Goal: Check status

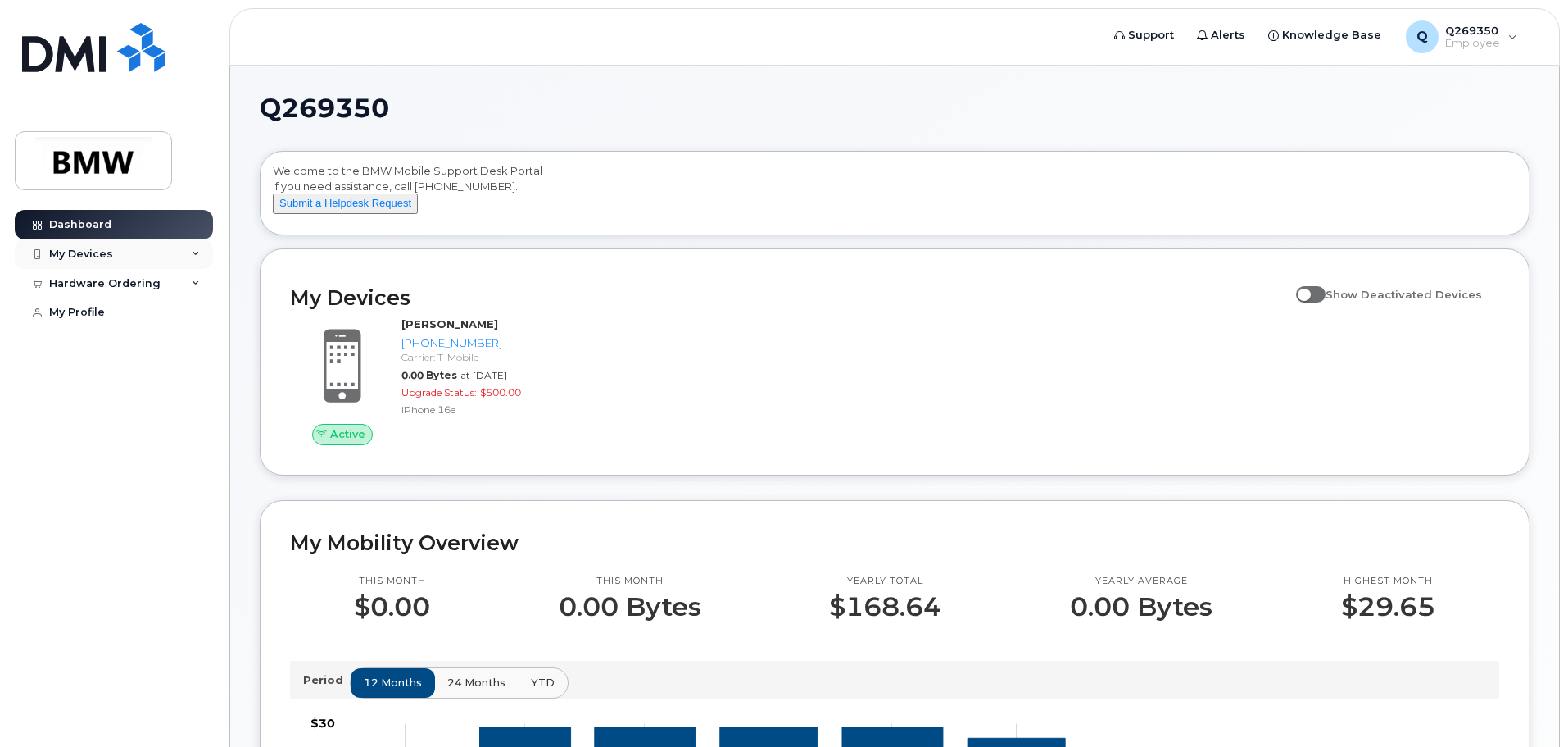
click at [92, 256] on div "My Devices" at bounding box center [82, 254] width 64 height 13
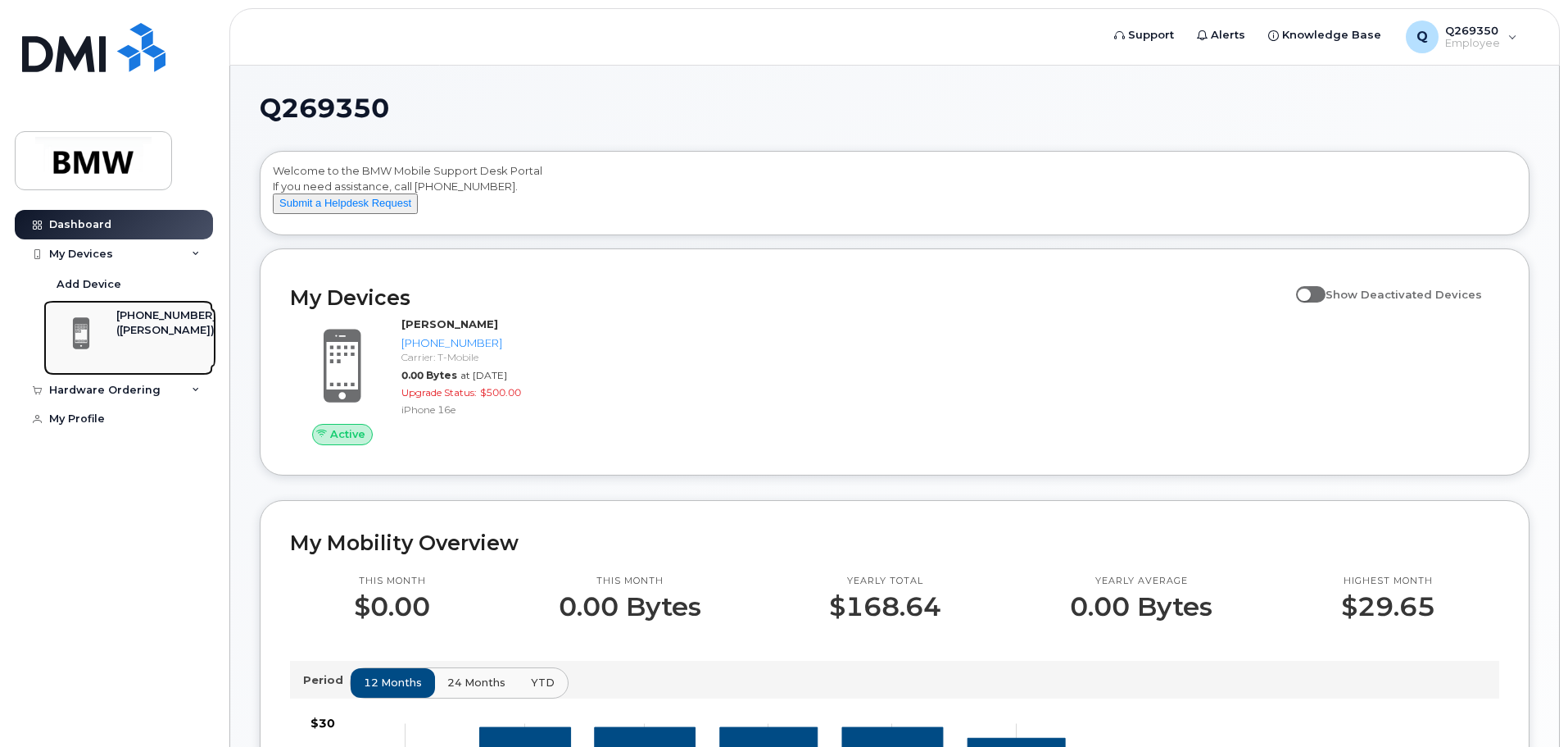
click at [137, 316] on div "[PHONE_NUMBER]" at bounding box center [166, 315] width 100 height 15
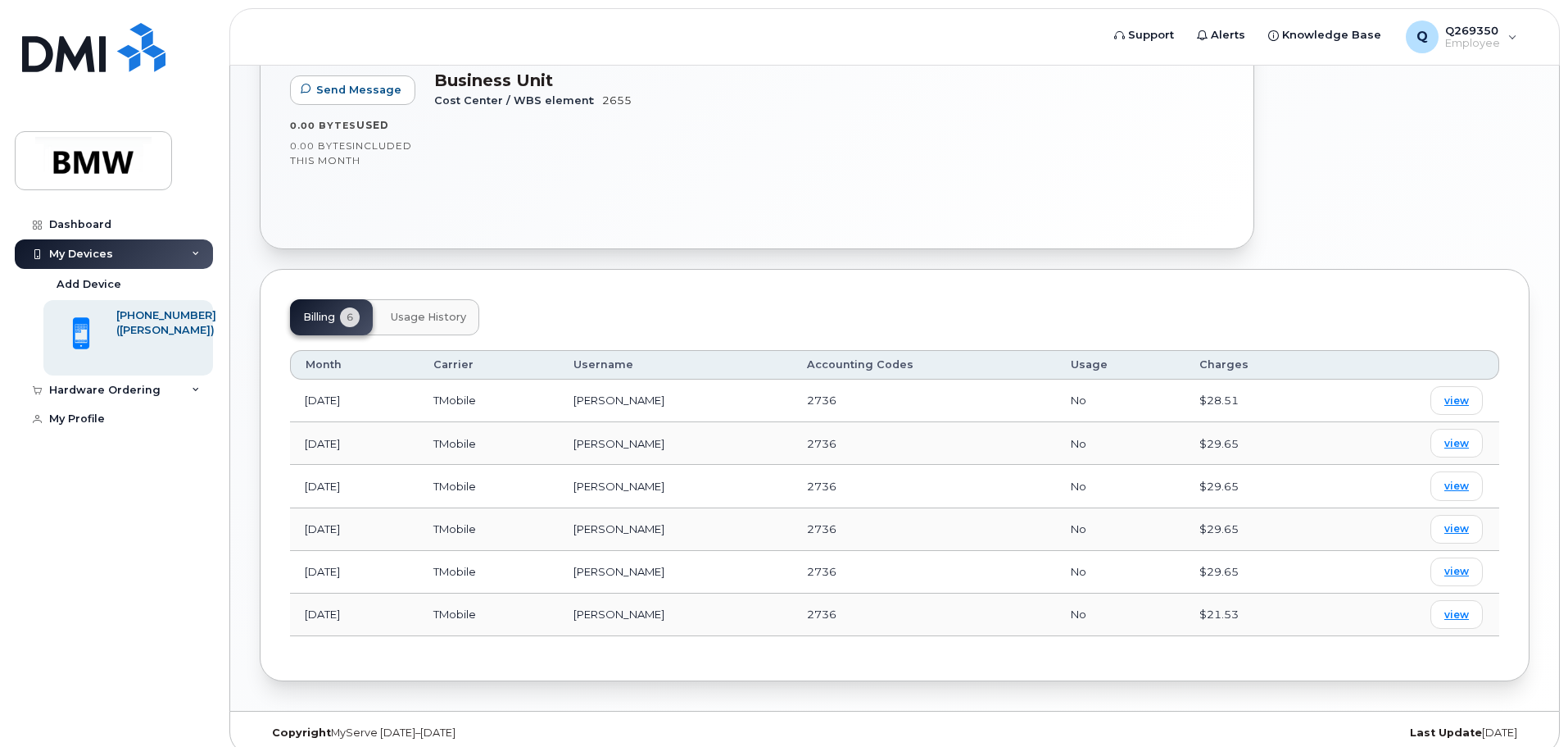
scroll to position [352, 0]
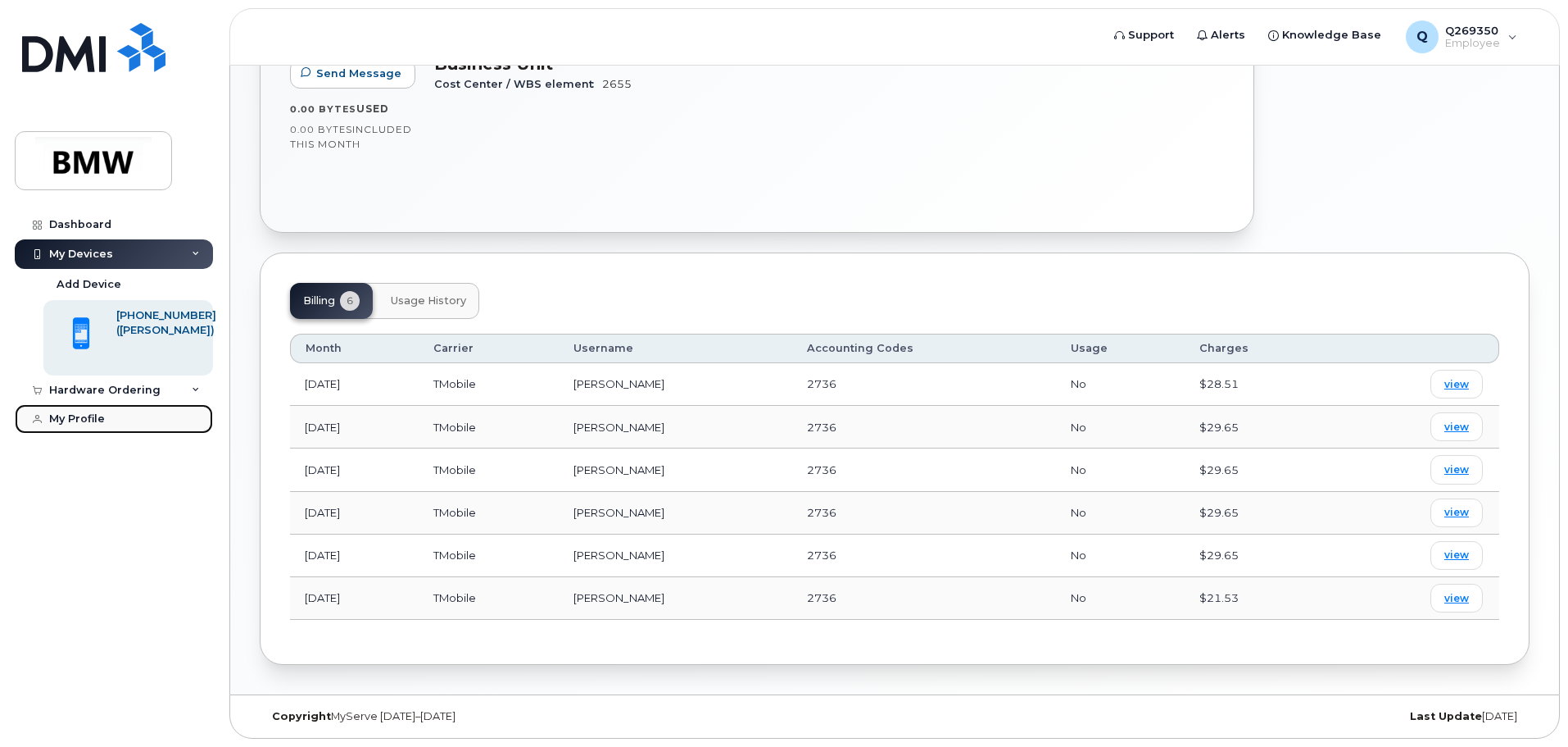
click at [90, 420] on div "My Profile" at bounding box center [77, 418] width 56 height 13
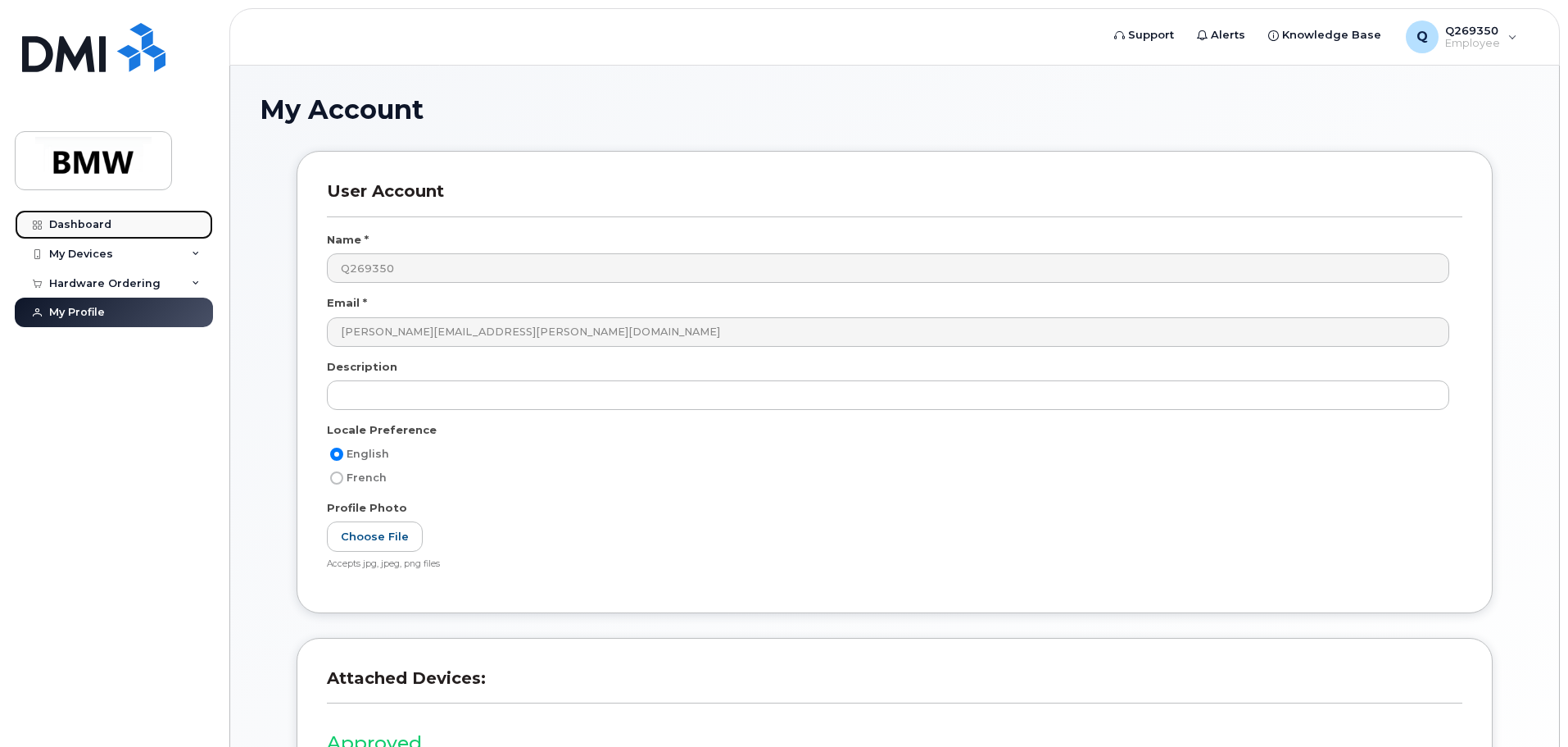
click at [86, 222] on div "Dashboard" at bounding box center [81, 224] width 63 height 13
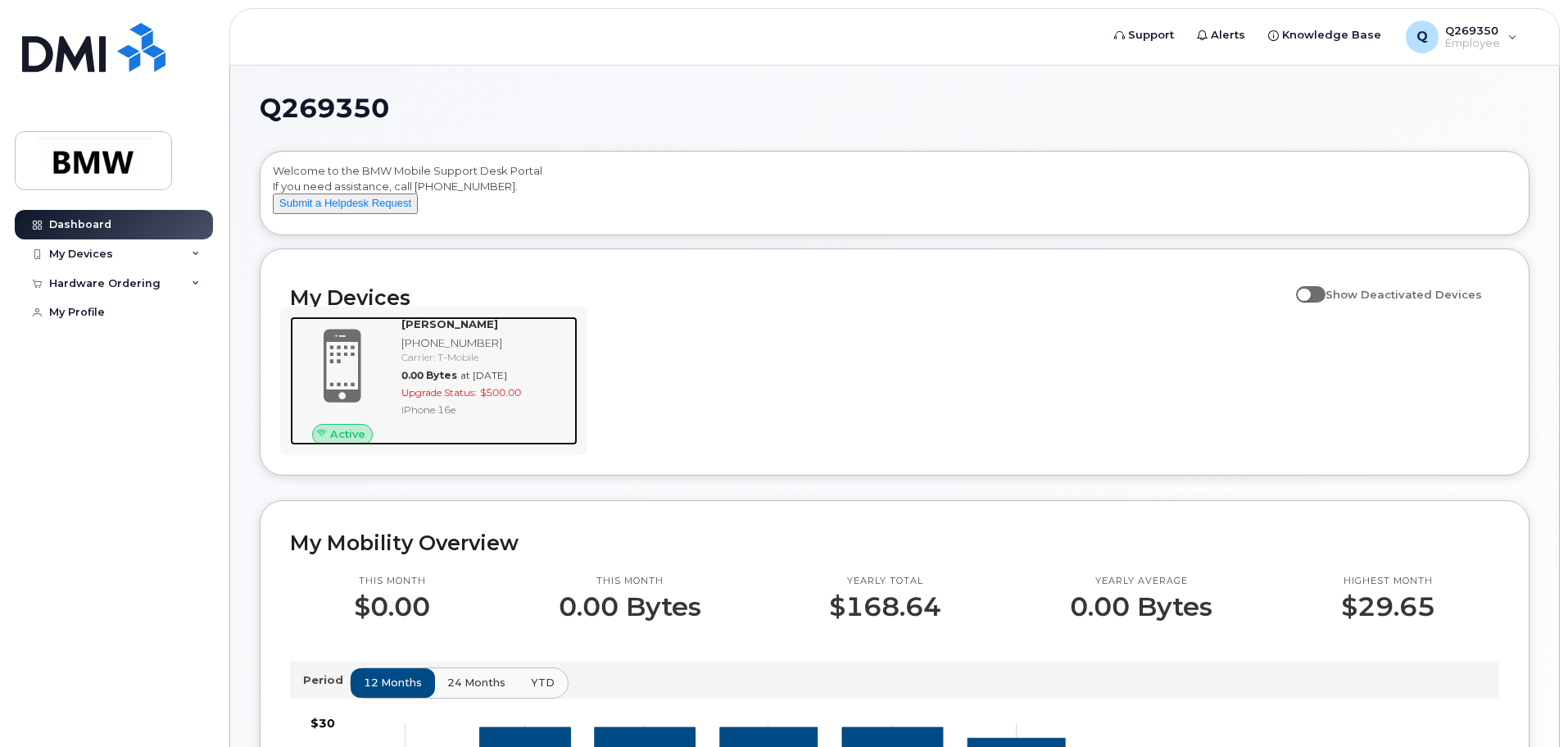
click at [335, 442] on span "Active" at bounding box center [348, 434] width 36 height 16
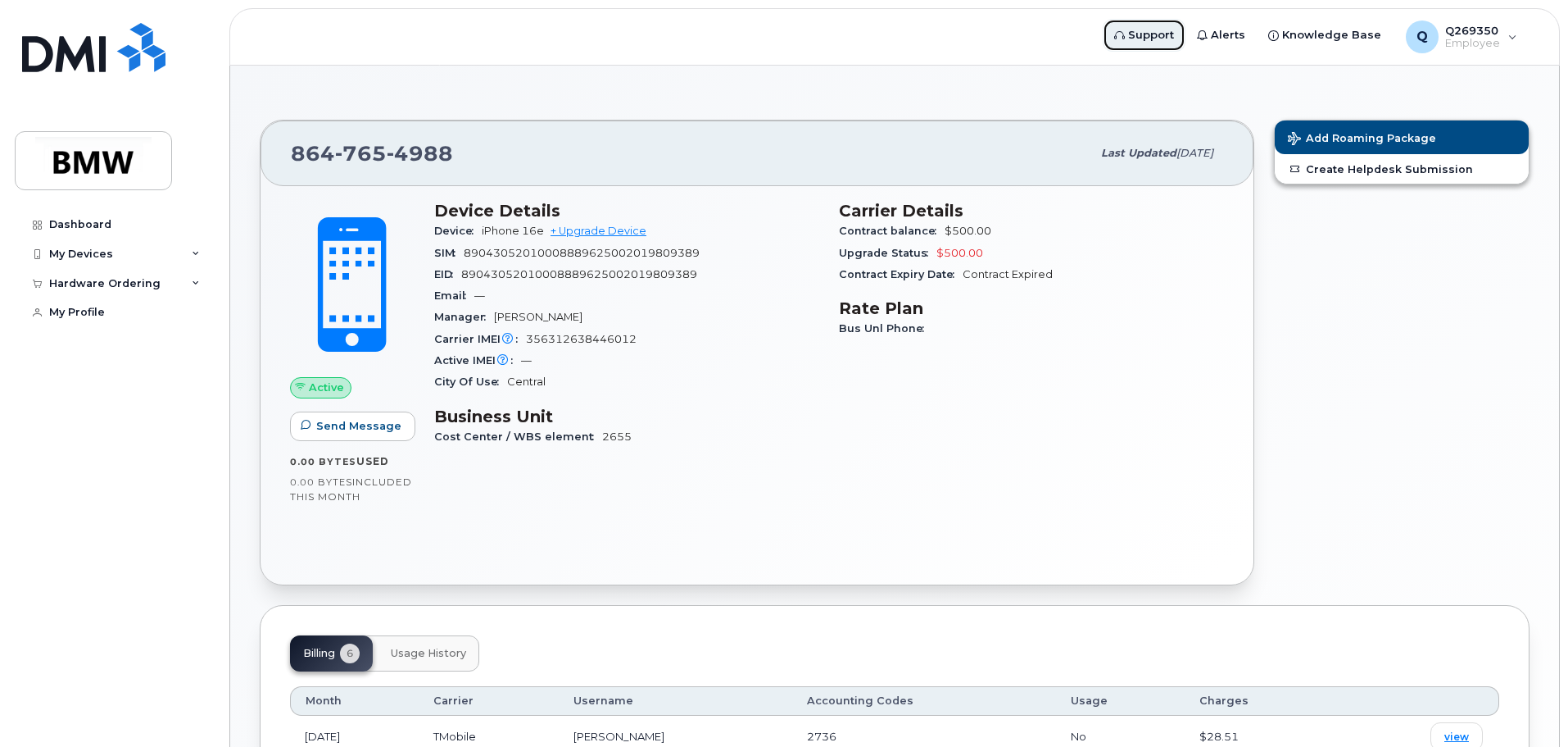
click at [1152, 34] on span "Support" at bounding box center [1151, 35] width 46 height 17
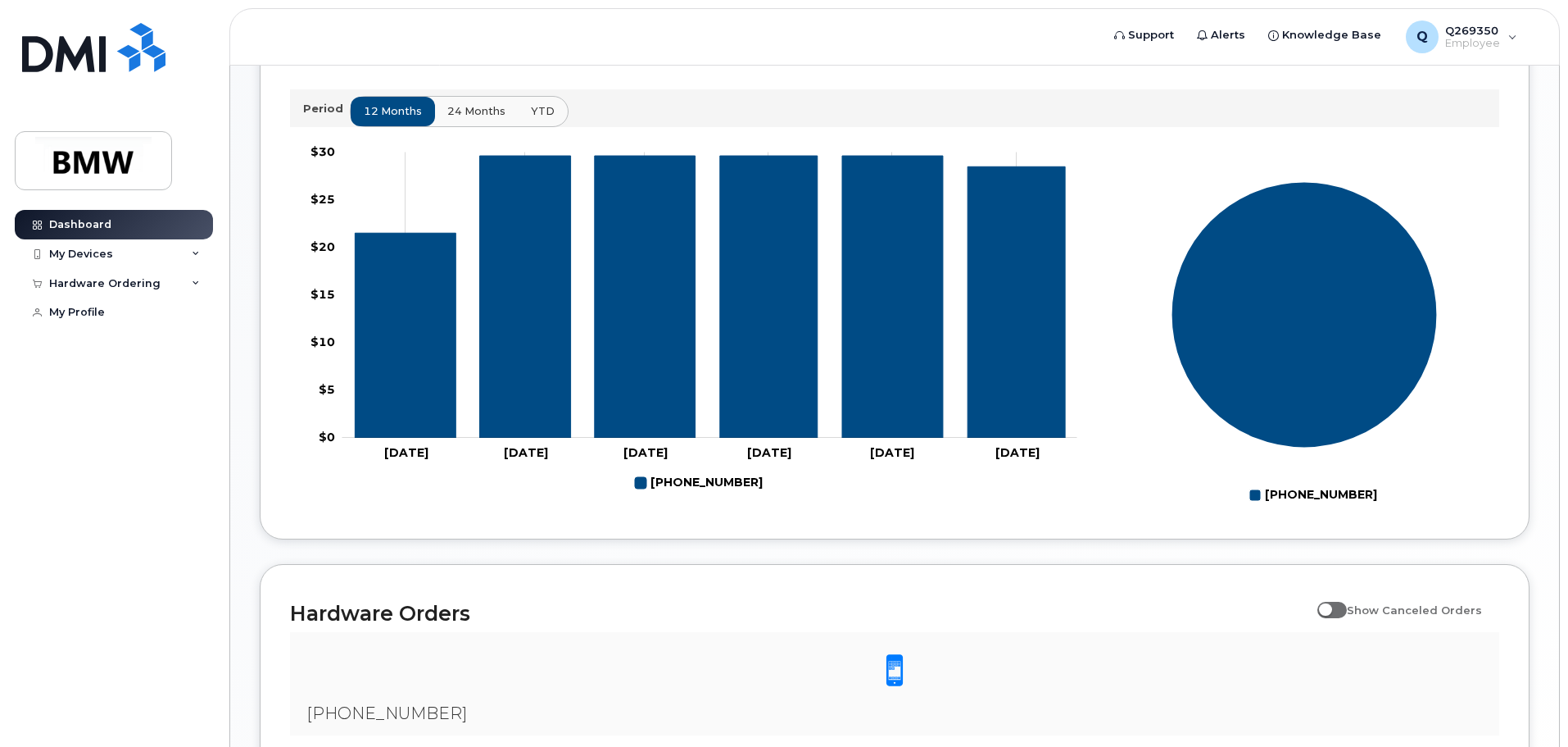
scroll to position [574, 0]
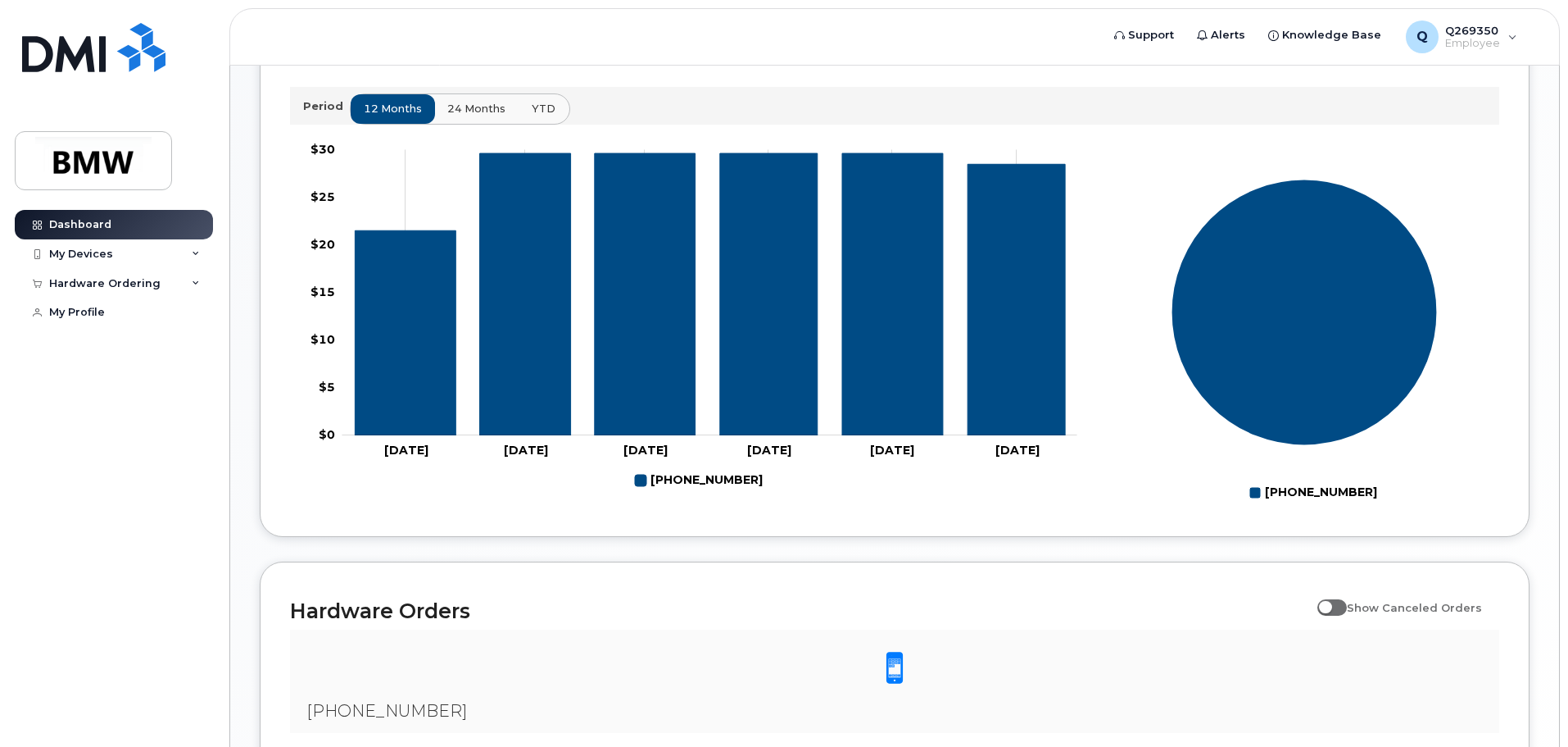
click at [532, 117] on span "YTD" at bounding box center [543, 109] width 23 height 16
click at [487, 117] on span "24 months" at bounding box center [477, 109] width 58 height 16
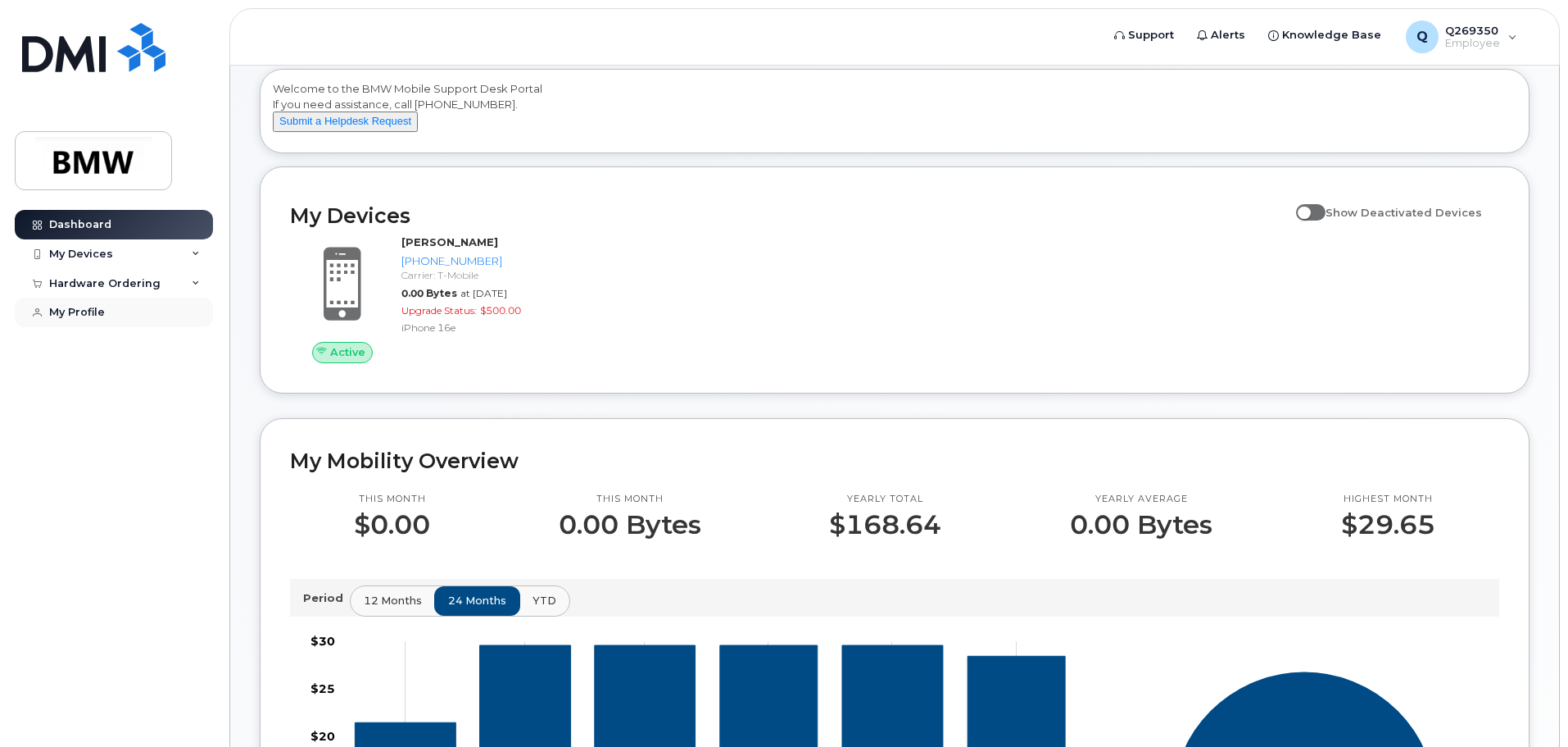
scroll to position [0, 0]
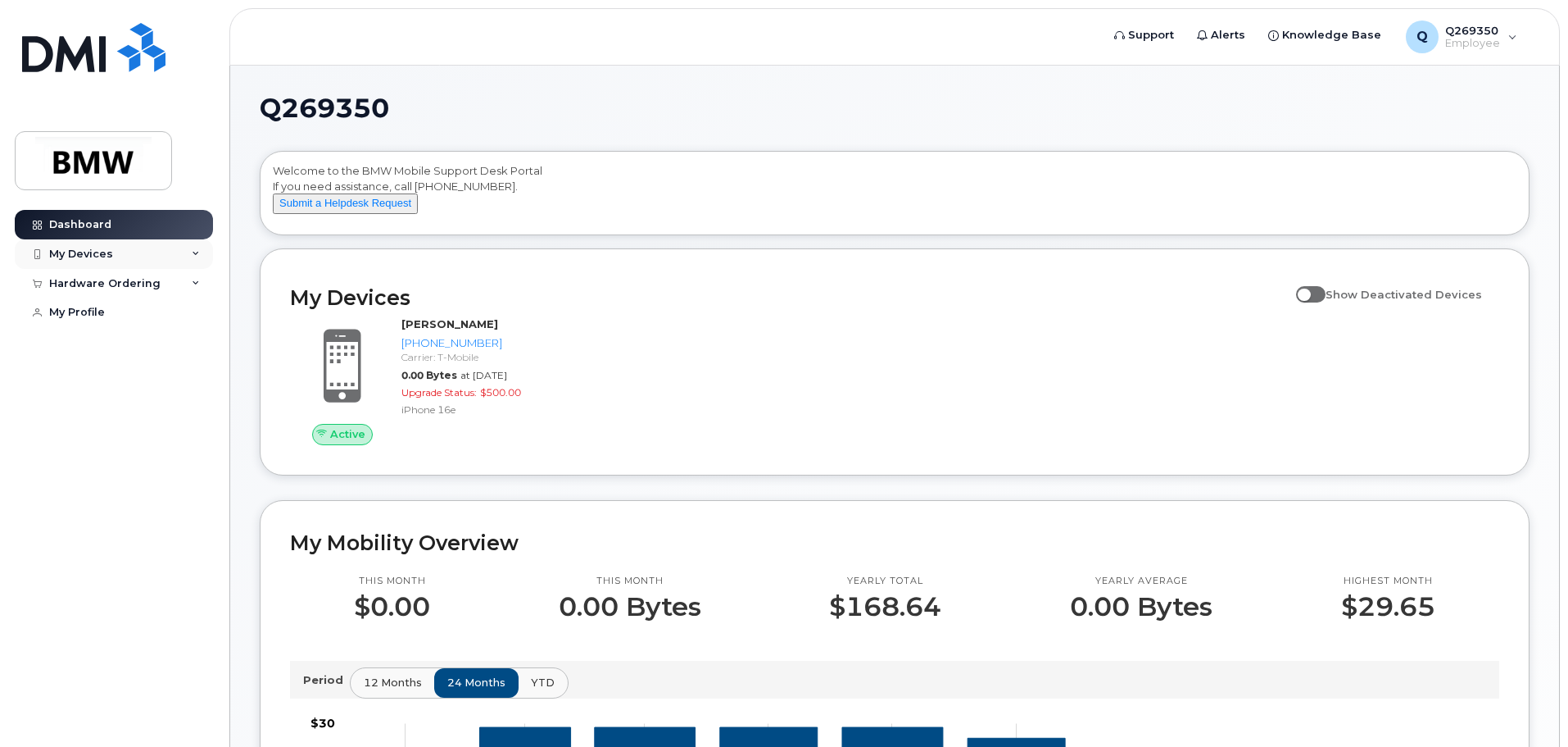
click at [89, 258] on div "My Devices" at bounding box center [82, 254] width 64 height 13
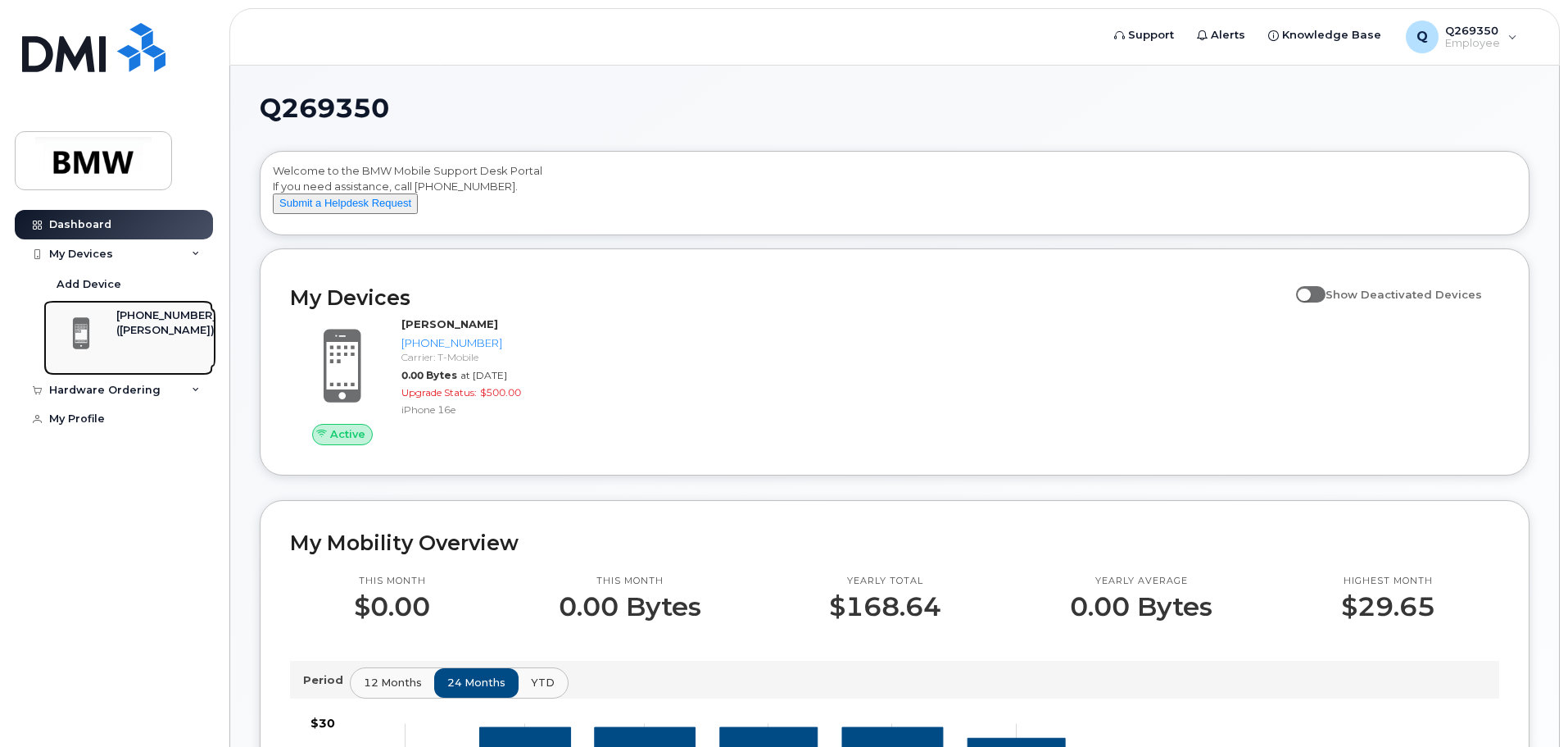
click at [116, 333] on div "([PERSON_NAME])" at bounding box center [166, 330] width 100 height 15
